Goal: Transaction & Acquisition: Purchase product/service

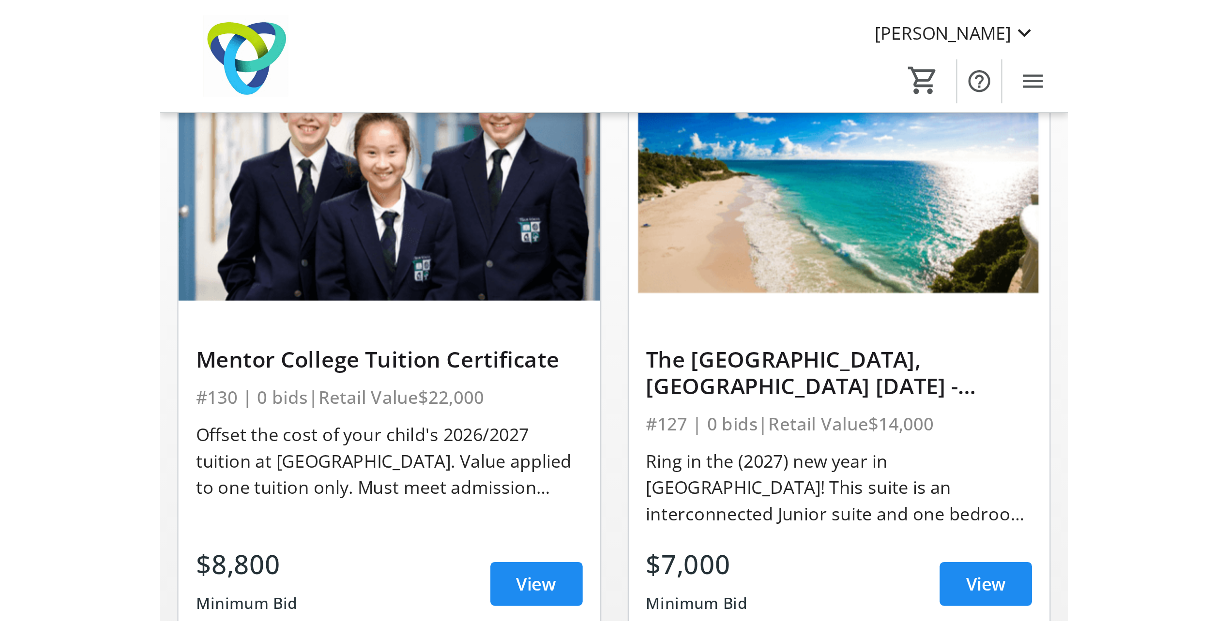
scroll to position [145, 0]
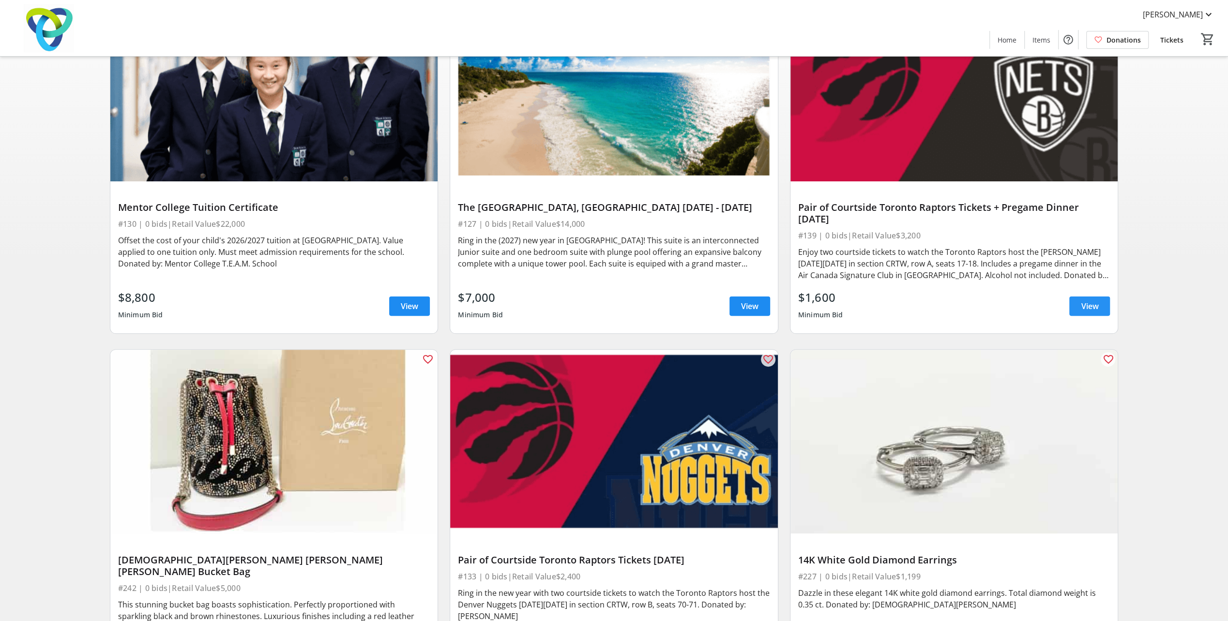
click at [407, 273] on span "View" at bounding box center [1089, 307] width 17 height 12
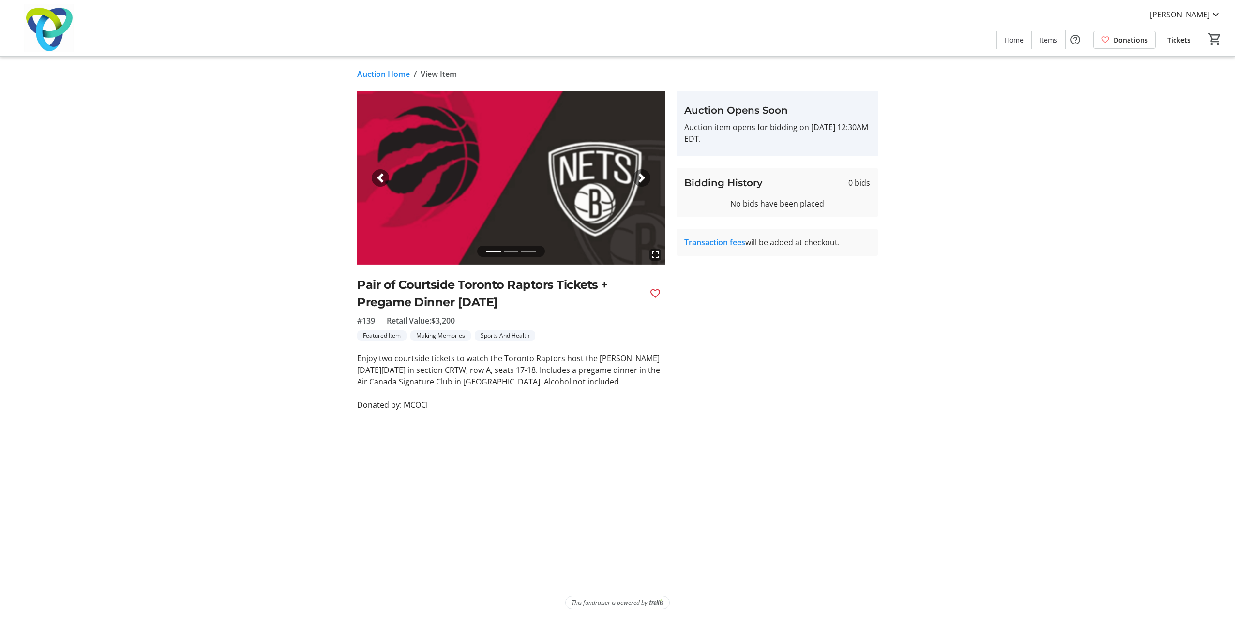
click at [407, 177] on div "Next" at bounding box center [641, 177] width 17 height 17
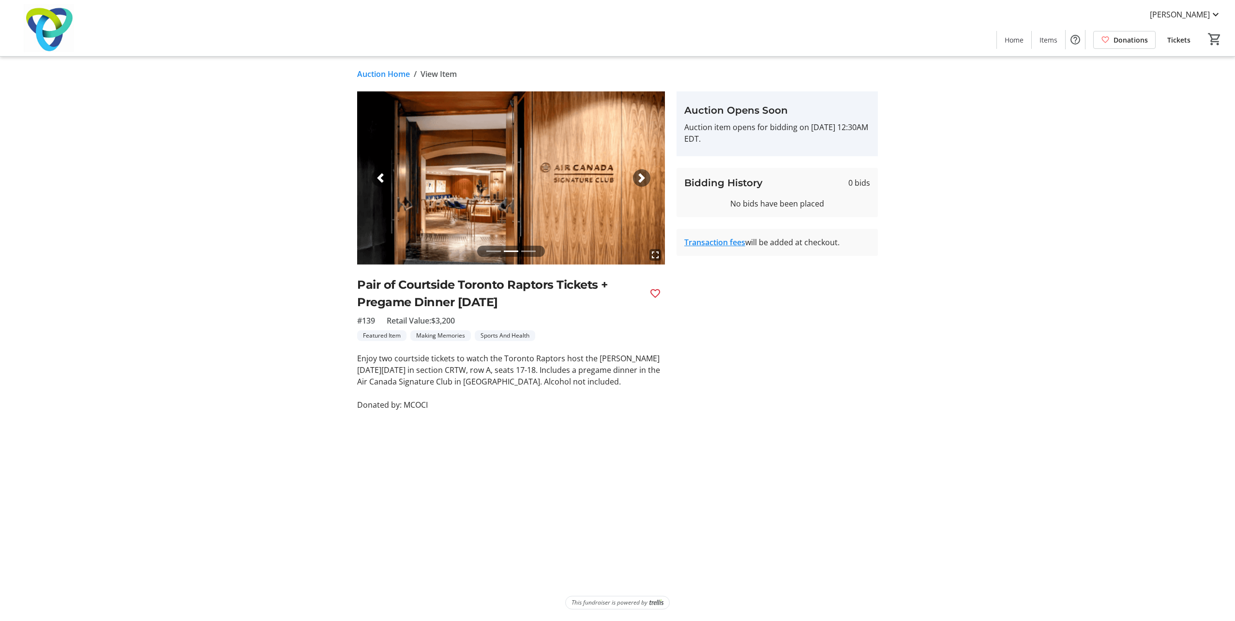
click at [407, 177] on div "Next" at bounding box center [641, 177] width 17 height 17
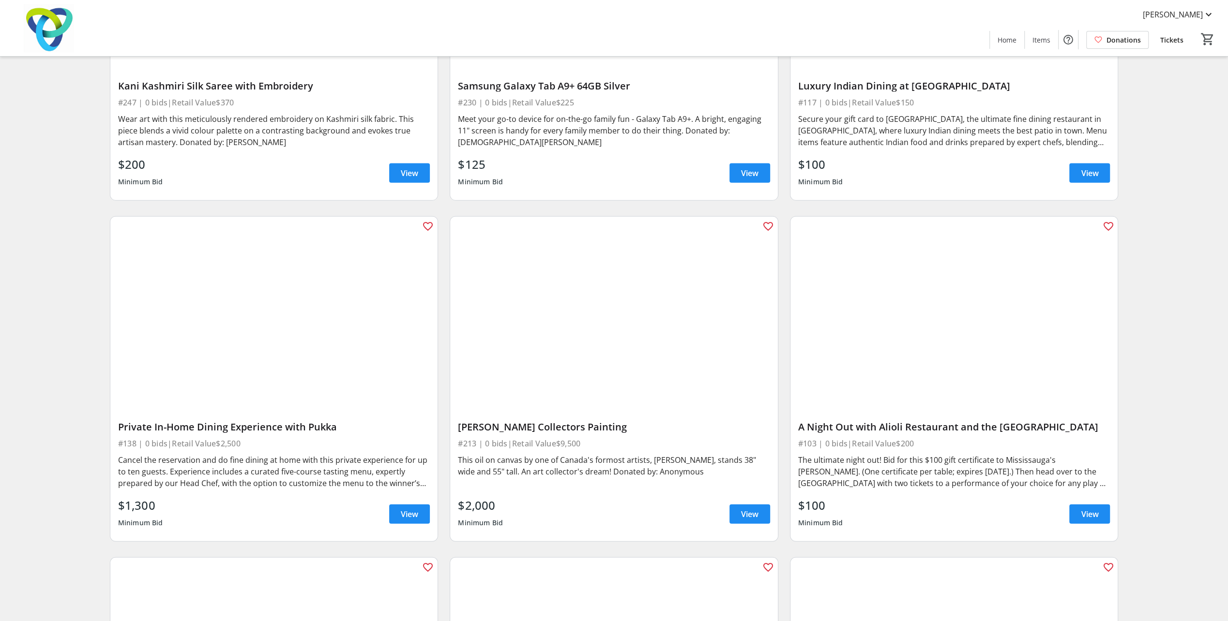
scroll to position [5808, 0]
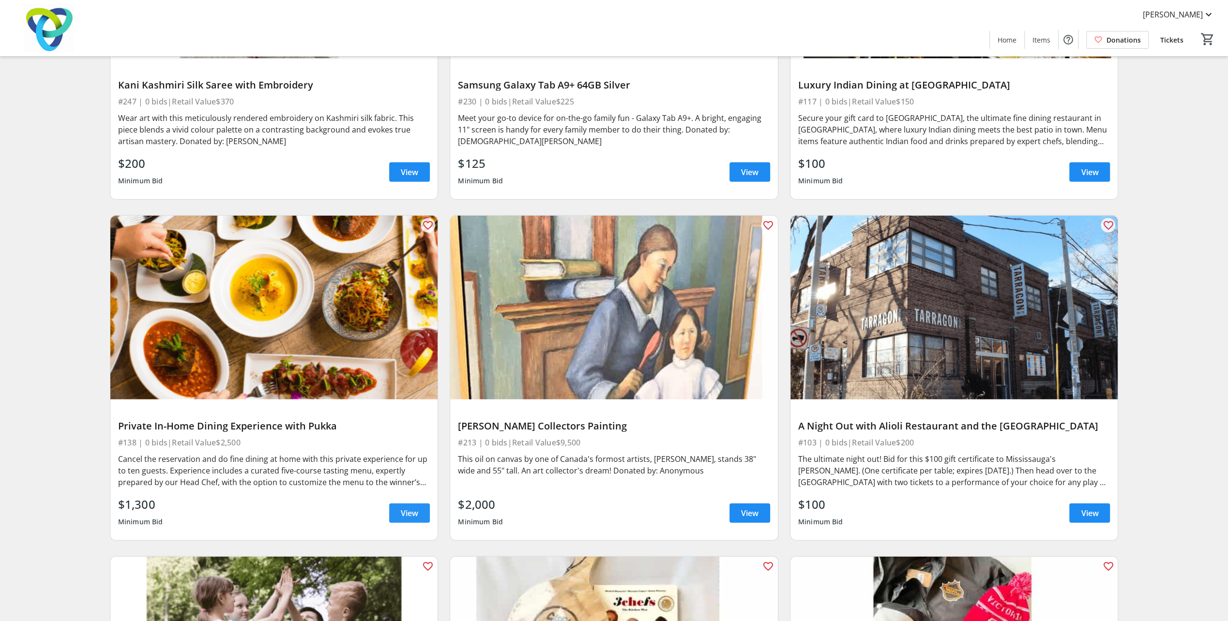
click at [403, 273] on span "View" at bounding box center [409, 514] width 17 height 12
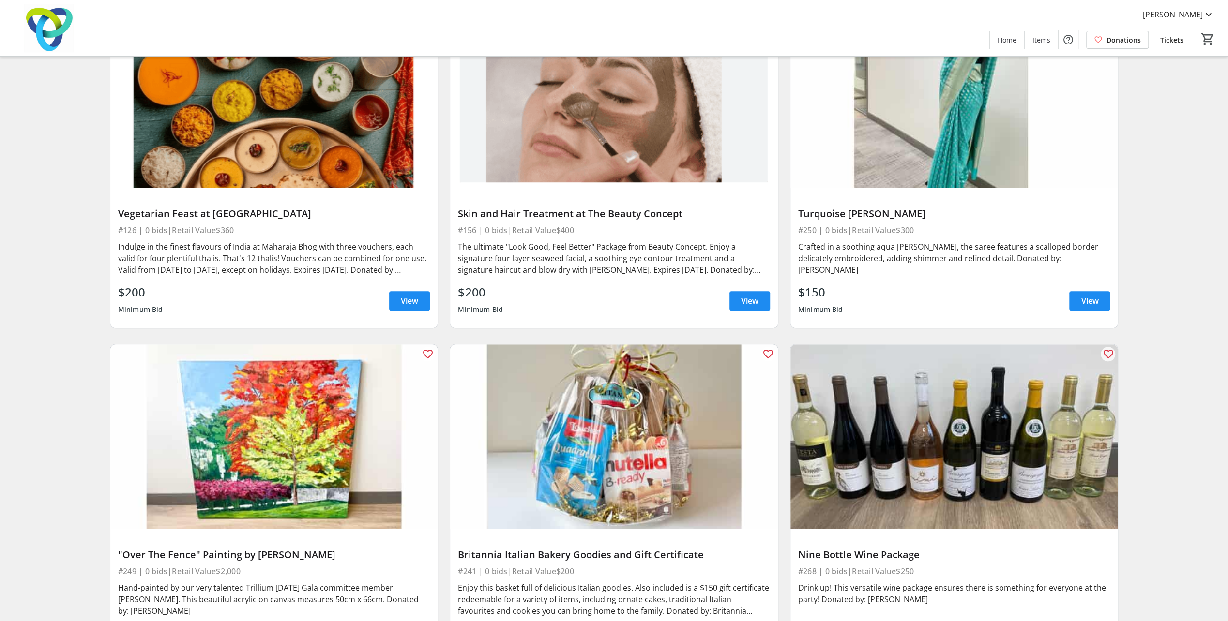
scroll to position [8083, 0]
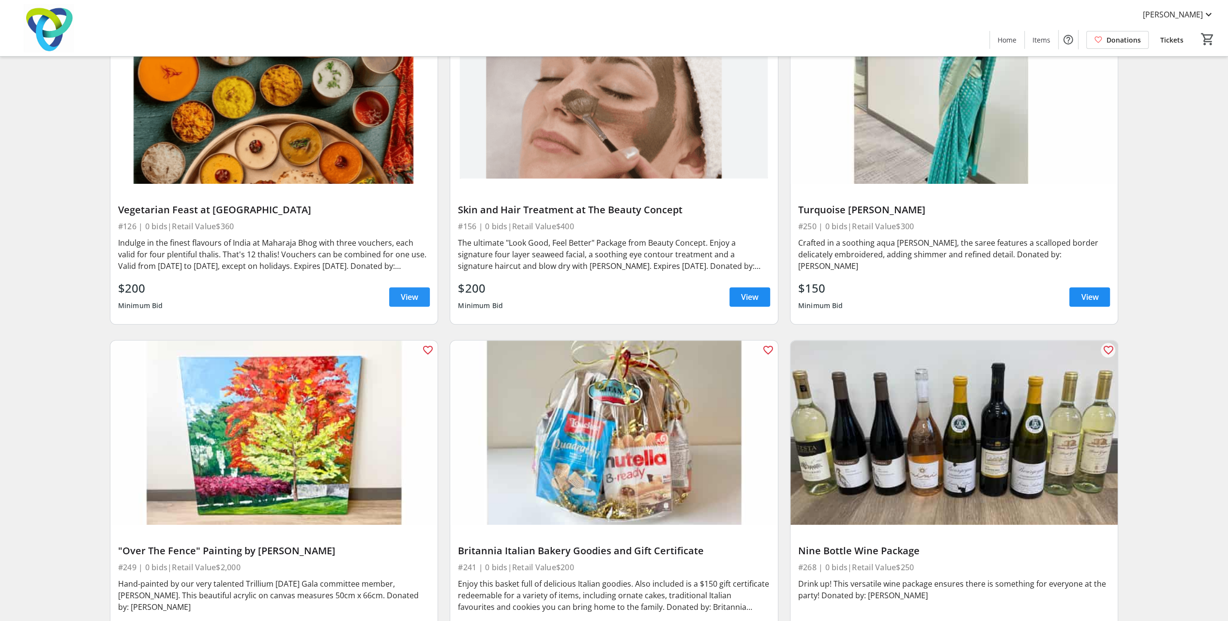
click at [407, 273] on span "View" at bounding box center [409, 297] width 17 height 12
